Goal: Communication & Community: Answer question/provide support

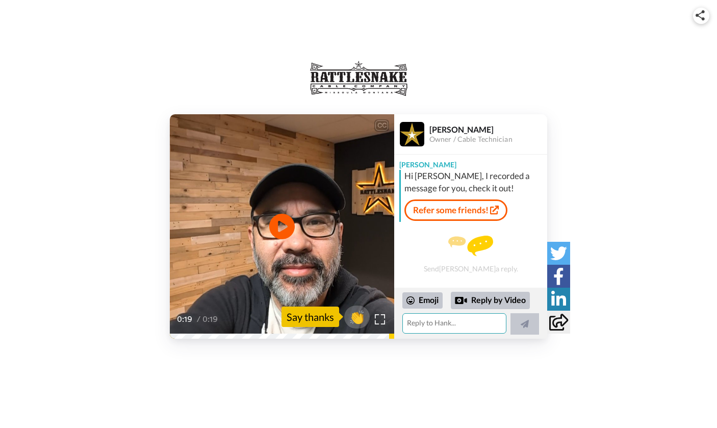
click at [446, 327] on textarea at bounding box center [454, 323] width 104 height 20
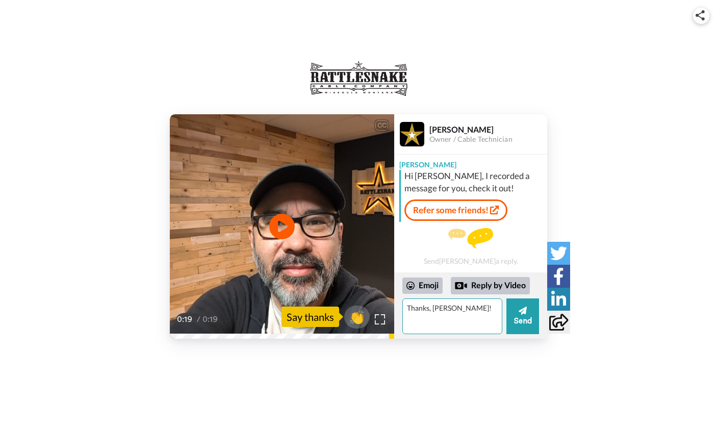
click at [430, 308] on textarea "Thanks, [PERSON_NAME]!" at bounding box center [452, 316] width 100 height 36
click at [426, 308] on textarea "Thank for the personal note, [PERSON_NAME]!" at bounding box center [452, 316] width 100 height 36
click at [456, 321] on textarea "Thanks for the personal note, [PERSON_NAME]!" at bounding box center [452, 316] width 100 height 36
click at [451, 319] on textarea "Thanks for the personal note, [PERSON_NAME]! After a summer of coping with" at bounding box center [452, 316] width 100 height 36
click at [484, 345] on div "CC Play/Pause 0:19 / 0:19 👏 Say thanks [PERSON_NAME] Owner / Cable Technician […" at bounding box center [358, 184] width 717 height 369
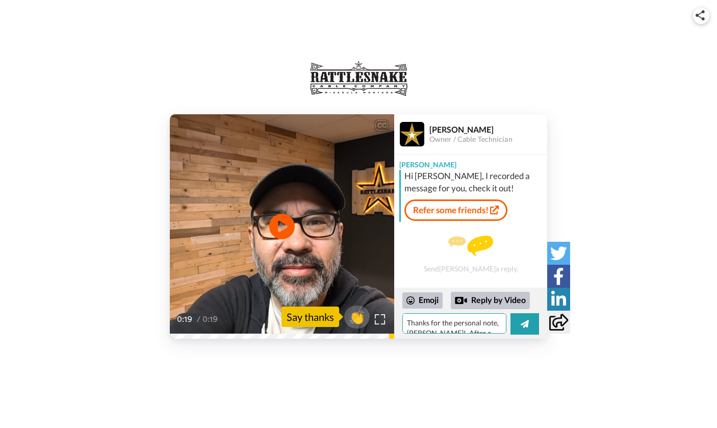
click at [497, 330] on textarea "Thanks for the personal note, [PERSON_NAME]! After a summer of coping with" at bounding box center [454, 323] width 104 height 20
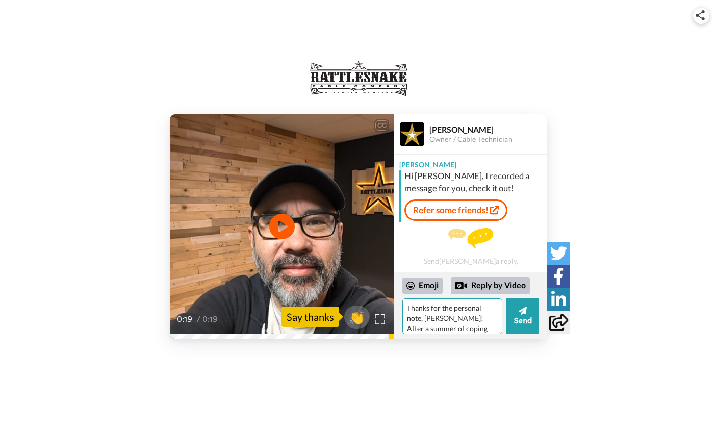
click at [453, 317] on textarea "Thanks for the personal note, [PERSON_NAME]! After a summer of coping with" at bounding box center [452, 316] width 100 height 36
click at [434, 327] on textarea "Thanks for the personal note, [PERSON_NAME]! After a bevy of summer of coping w…" at bounding box center [452, 316] width 100 height 36
drag, startPoint x: 495, startPoint y: 328, endPoint x: 429, endPoint y: 316, distance: 66.5
click at [429, 316] on textarea "Thanks for the personal note, [PERSON_NAME]! After a bevy of summer gigs of cop…" at bounding box center [452, 316] width 100 height 36
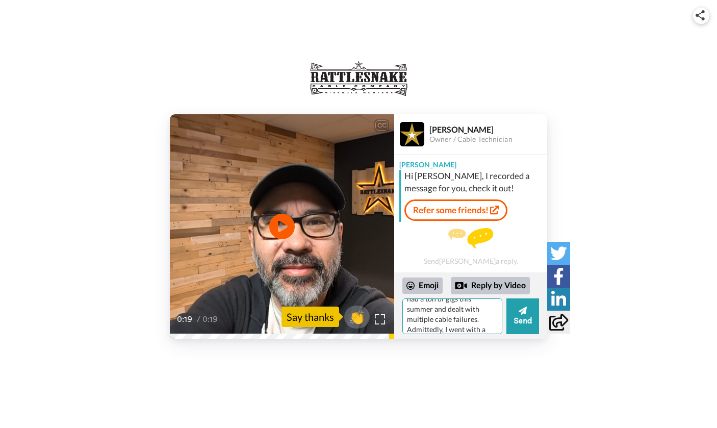
click at [480, 317] on textarea "Thanks for the personal note, [PERSON_NAME]! I had a ton of gigs this summer an…" at bounding box center [452, 316] width 100 height 36
click at [483, 320] on textarea "Thanks for the personal note, [PERSON_NAME]! I had a ton of gigs this summer an…" at bounding box center [452, 316] width 100 height 36
click at [451, 325] on textarea "Thanks for the personal note, [PERSON_NAME]! I had a ton of gigs this summer an…" at bounding box center [452, 316] width 100 height 36
click at [434, 319] on textarea "Thanks for the personal note, [PERSON_NAME]! I had a ton of gigs this summer an…" at bounding box center [452, 316] width 100 height 36
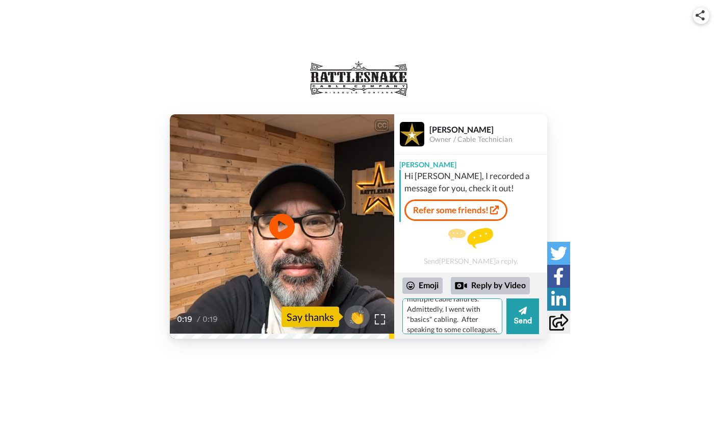
drag, startPoint x: 460, startPoint y: 320, endPoint x: 404, endPoint y: 320, distance: 56.6
click at [404, 320] on textarea "Thanks for the personal note, [PERSON_NAME]! I had a ton of gigs this summer an…" at bounding box center [452, 316] width 100 height 36
click at [458, 320] on textarea "Thanks for the personal note, [PERSON_NAME]! I had a ton of gigs this summer an…" at bounding box center [452, 316] width 100 height 36
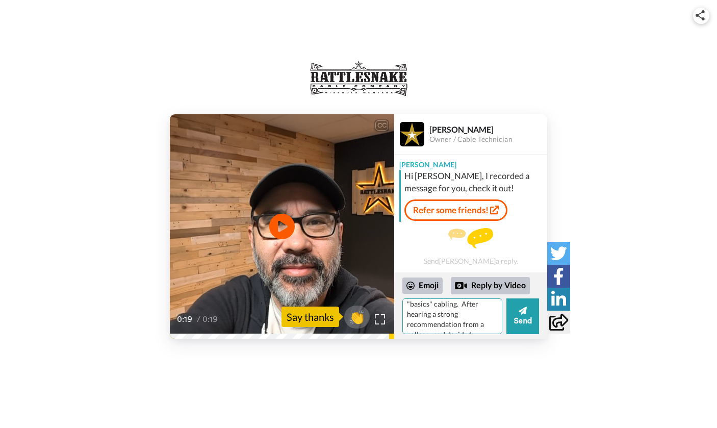
drag, startPoint x: 480, startPoint y: 330, endPoint x: 395, endPoint y: 307, distance: 88.3
click at [395, 307] on div "Emoji Reply by Video Thanks for the personal note, [PERSON_NAME]! I had a ton o…" at bounding box center [470, 305] width 153 height 66
drag, startPoint x: 482, startPoint y: 328, endPoint x: 404, endPoint y: 314, distance: 79.8
click at [404, 314] on textarea "Thanks for the personal note, [PERSON_NAME]! I had a ton of gigs this summer an…" at bounding box center [452, 316] width 100 height 36
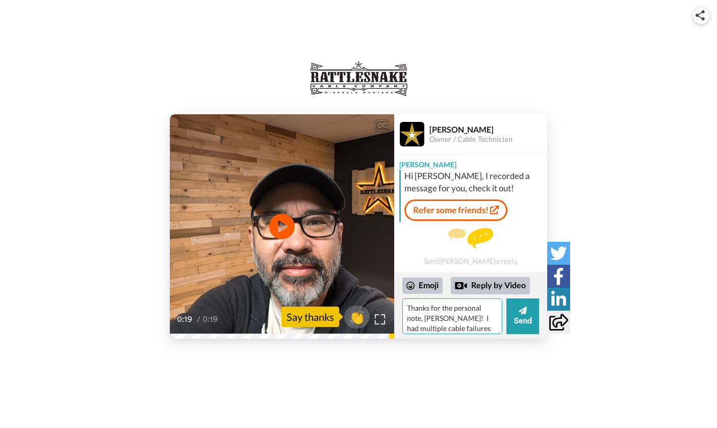
scroll to position [9, 0]
drag, startPoint x: 457, startPoint y: 330, endPoint x: 430, endPoint y: 310, distance: 34.0
click at [430, 310] on textarea "Thanks for the personal note, [PERSON_NAME]! I had multiple cable failures this…" at bounding box center [452, 316] width 100 height 36
type textarea "Thanks for the personal note, [PERSON_NAME]!"
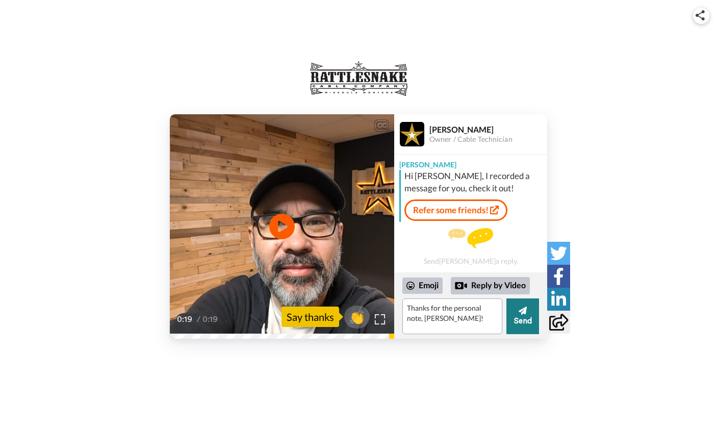
click at [522, 327] on button "Send" at bounding box center [522, 316] width 33 height 36
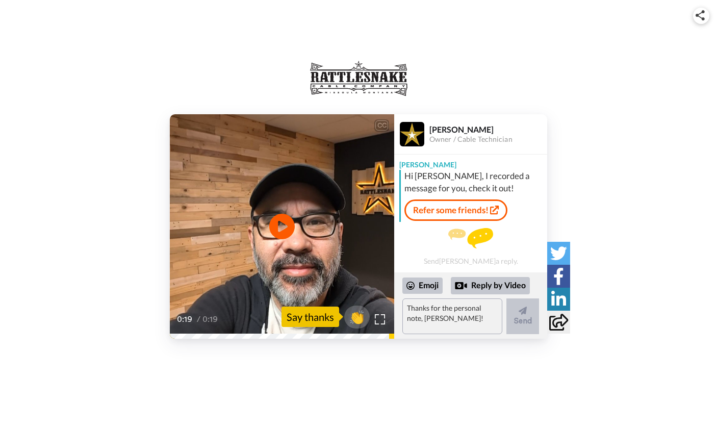
scroll to position [24, 0]
